Goal: Find specific page/section: Find specific page/section

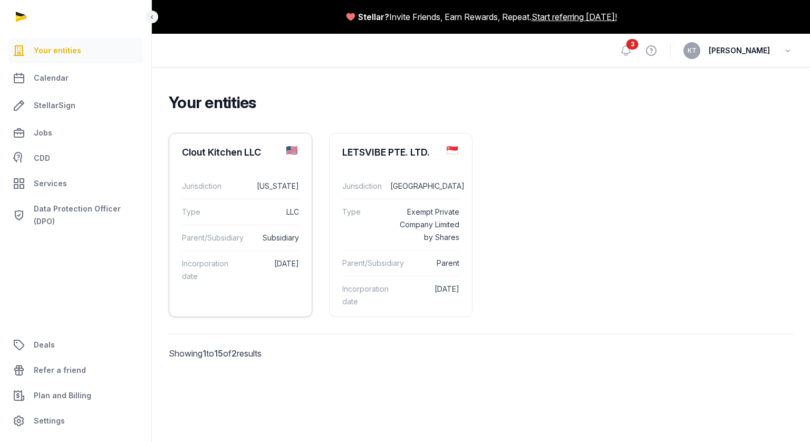
click at [266, 155] on div "Clout Kitchen LLC" at bounding box center [240, 152] width 142 height 38
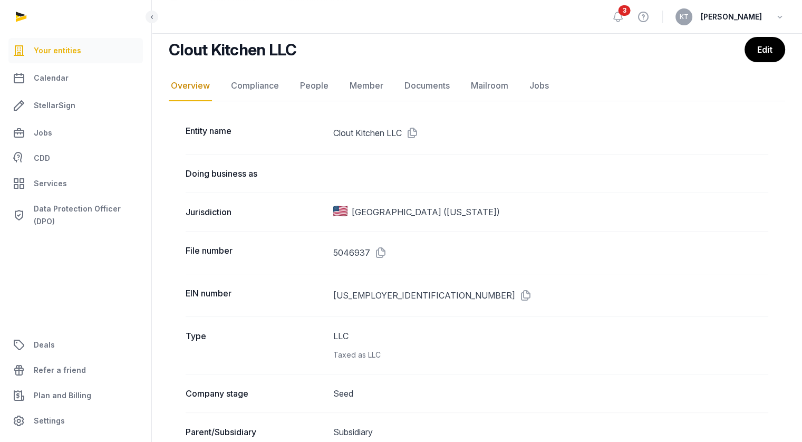
scroll to position [80, 0]
click at [432, 76] on link "Documents" at bounding box center [427, 85] width 50 height 31
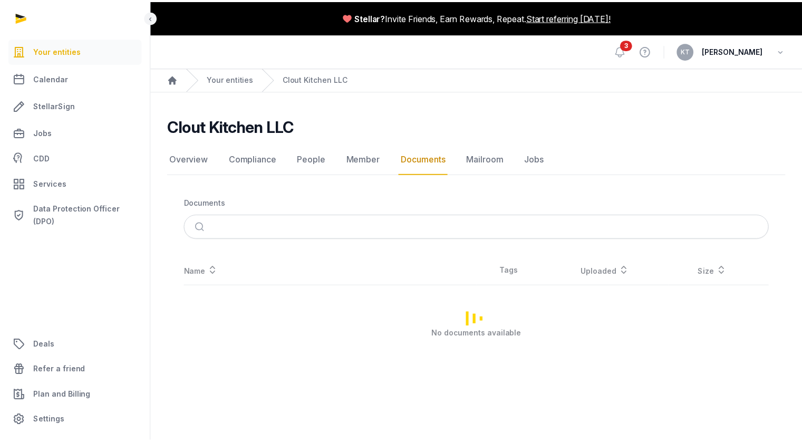
scroll to position [29, 0]
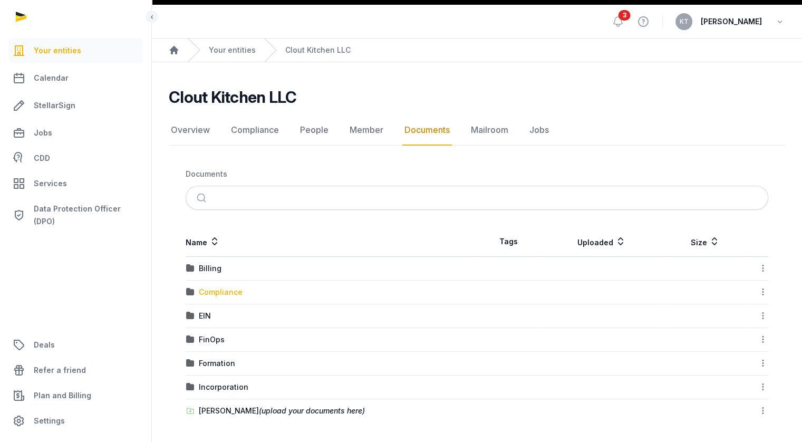
click at [230, 293] on div "Compliance" at bounding box center [221, 292] width 44 height 11
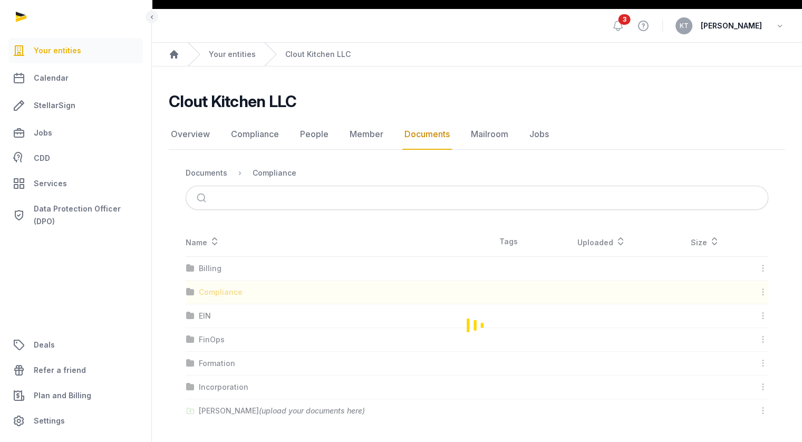
scroll to position [20, 0]
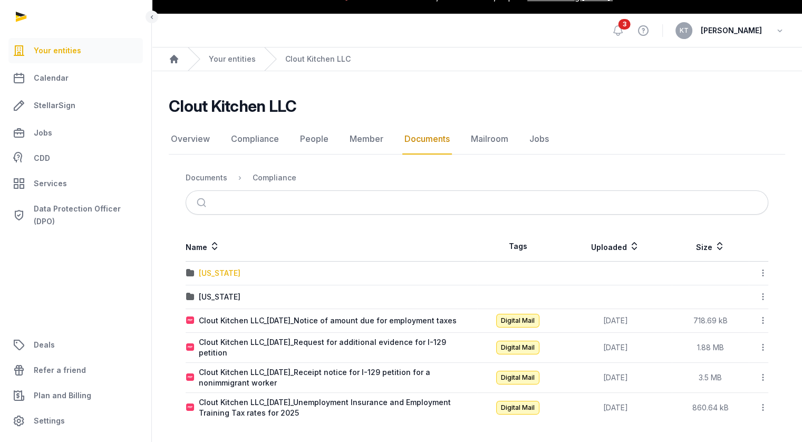
click at [224, 276] on div "[US_STATE]" at bounding box center [220, 273] width 42 height 11
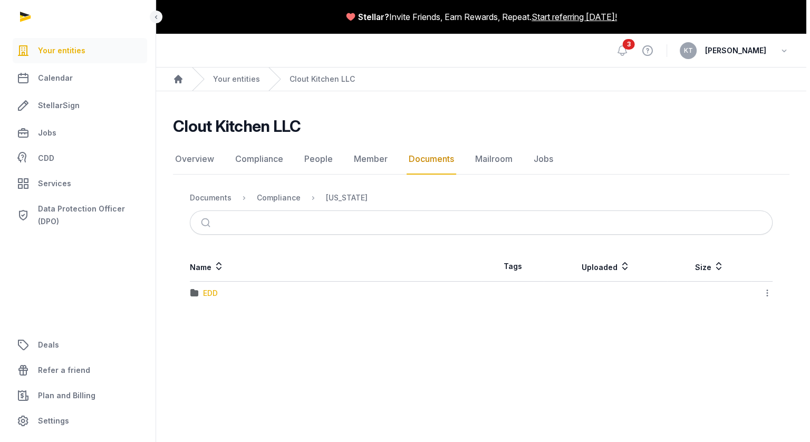
scroll to position [0, 0]
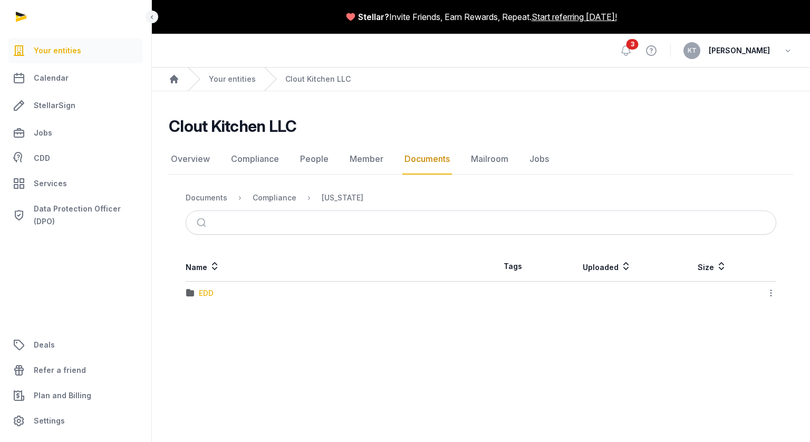
click at [200, 294] on div "EDD" at bounding box center [206, 293] width 15 height 11
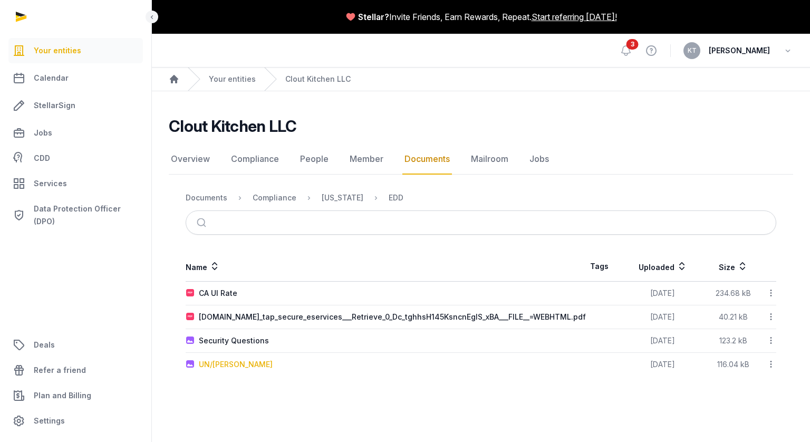
click at [229, 364] on div "UN/[PERSON_NAME]" at bounding box center [236, 364] width 74 height 11
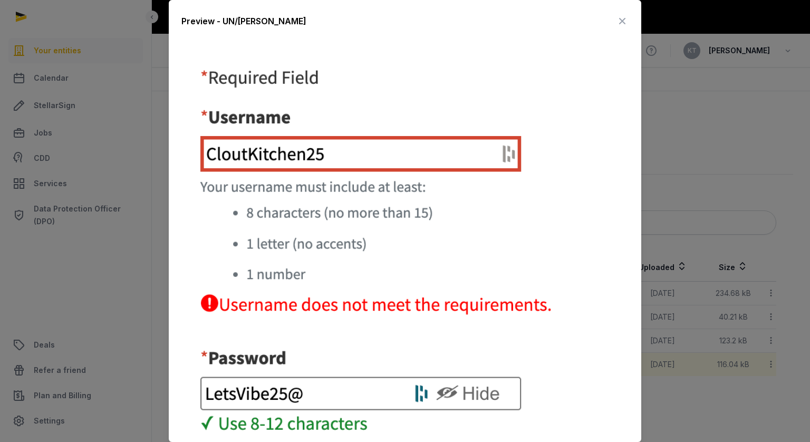
click at [763, 165] on div at bounding box center [405, 221] width 810 height 442
click at [616, 21] on icon at bounding box center [622, 21] width 13 height 17
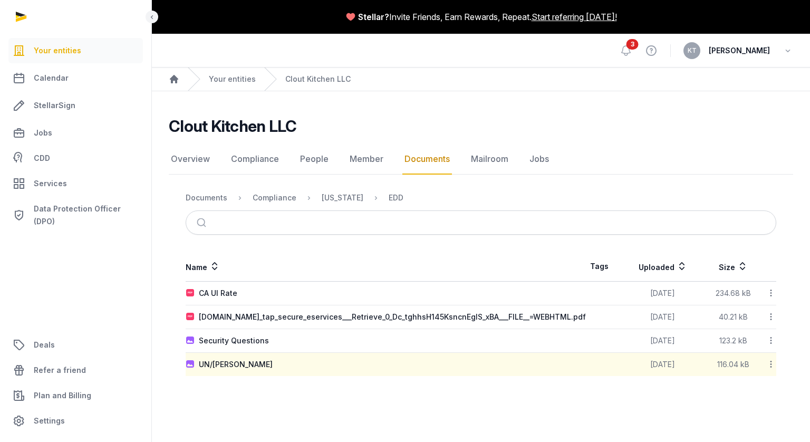
click at [468, 390] on main "Clout Kitchen LLC Documents Overview Compliance People Member Documents Mailroo…" at bounding box center [481, 244] width 658 height 306
drag, startPoint x: 468, startPoint y: 390, endPoint x: 413, endPoint y: 385, distance: 55.0
click at [413, 385] on main "Clout Kitchen LLC Documents Overview Compliance People Member Documents Mailroo…" at bounding box center [481, 244] width 658 height 306
